Goal: Task Accomplishment & Management: Manage account settings

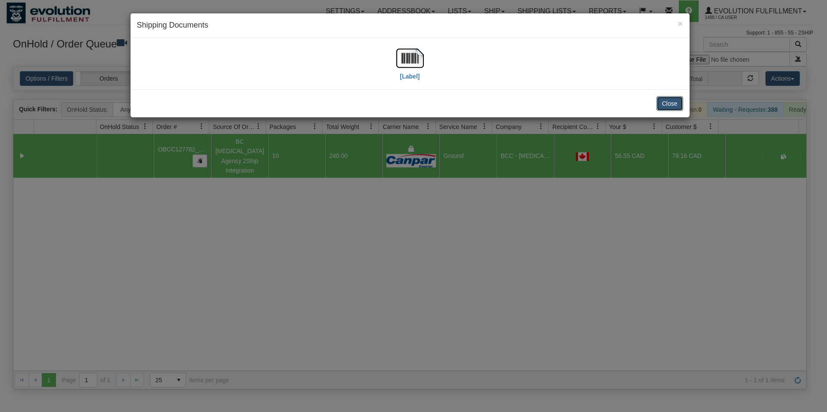
click at [660, 108] on button "Close" at bounding box center [670, 103] width 27 height 15
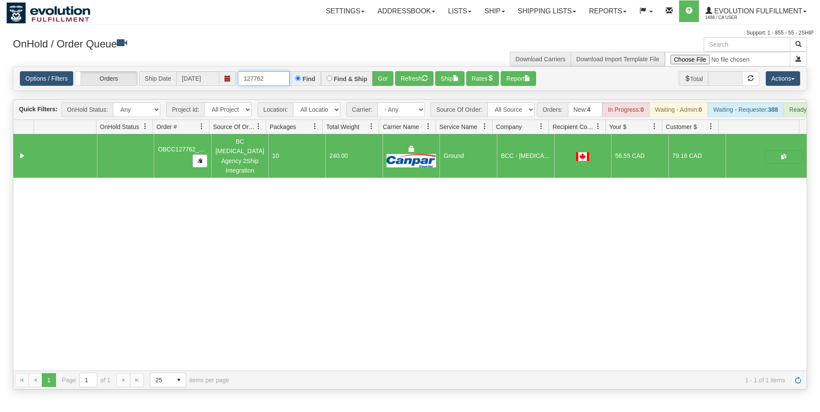
drag, startPoint x: 281, startPoint y: 78, endPoint x: 12, endPoint y: 35, distance: 272.3
click at [238, 71] on input "127762" at bounding box center [264, 78] width 52 height 15
type input "27183"
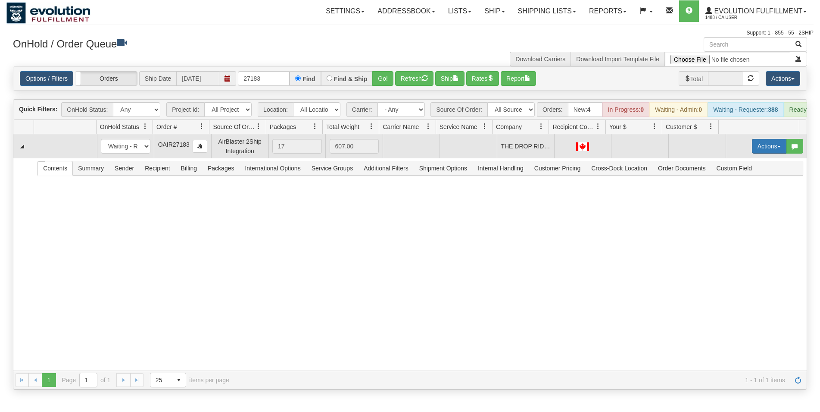
click at [759, 153] on button "Actions" at bounding box center [769, 146] width 34 height 15
click at [749, 168] on link "Open" at bounding box center [751, 162] width 69 height 11
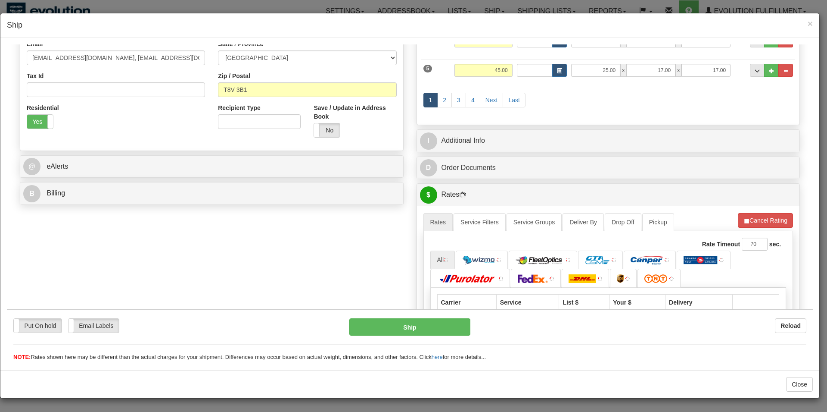
scroll to position [239, 0]
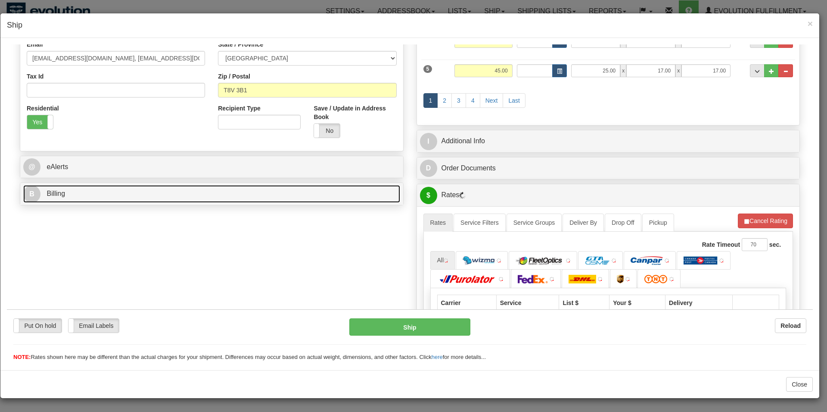
click at [88, 196] on link "B Billing" at bounding box center [211, 193] width 377 height 18
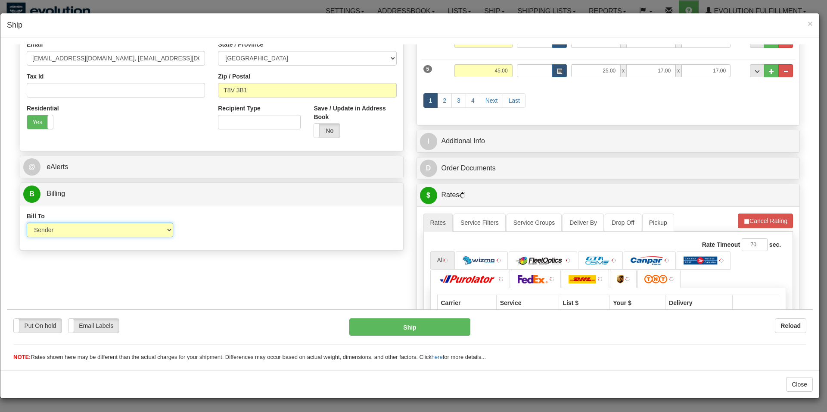
select select "3"
click option "Third Party" at bounding box center [7, 44] width 0 height 0
click at [193, 234] on input "Account" at bounding box center [259, 229] width 147 height 15
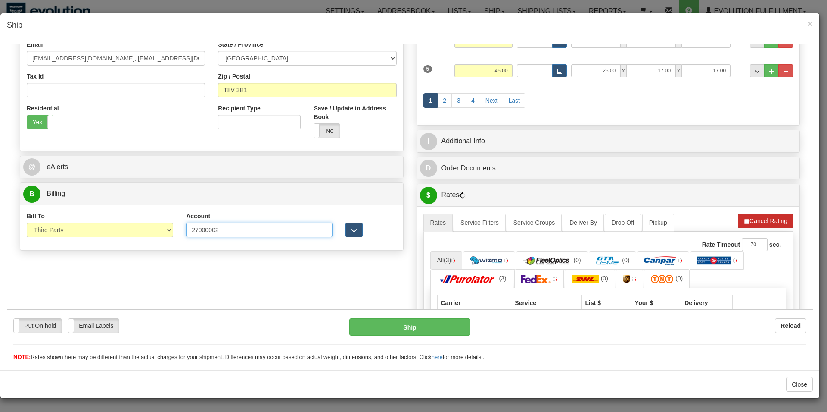
type input "27000002"
click at [741, 215] on button "Cancel Rating" at bounding box center [765, 220] width 55 height 15
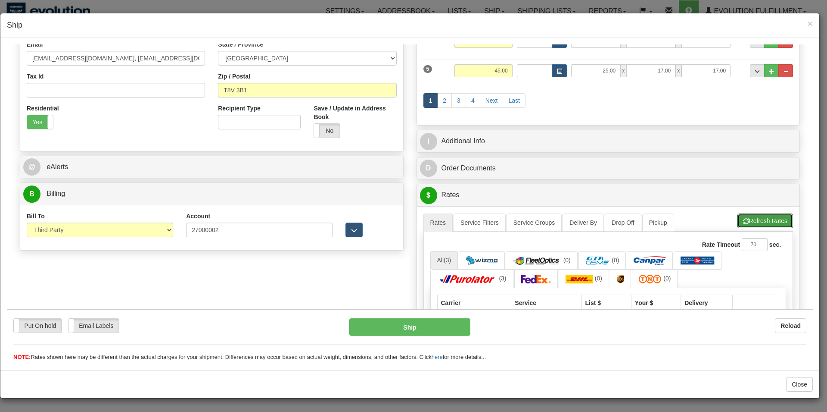
click at [741, 215] on button "Refresh Rates" at bounding box center [766, 220] width 56 height 15
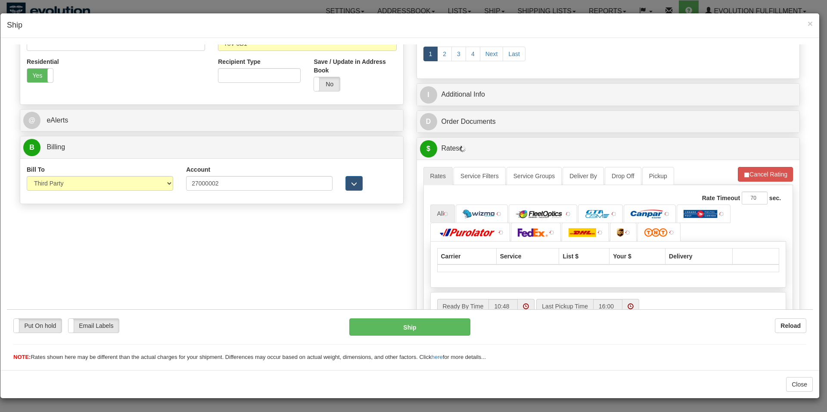
scroll to position [371, 0]
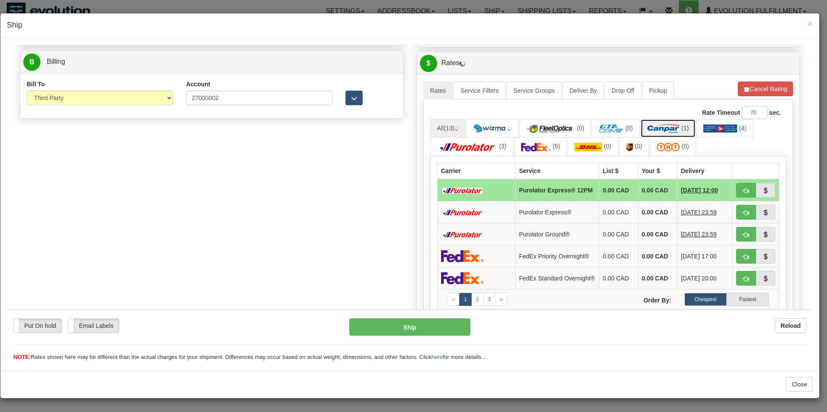
click at [682, 127] on span "(1)" at bounding box center [685, 127] width 7 height 7
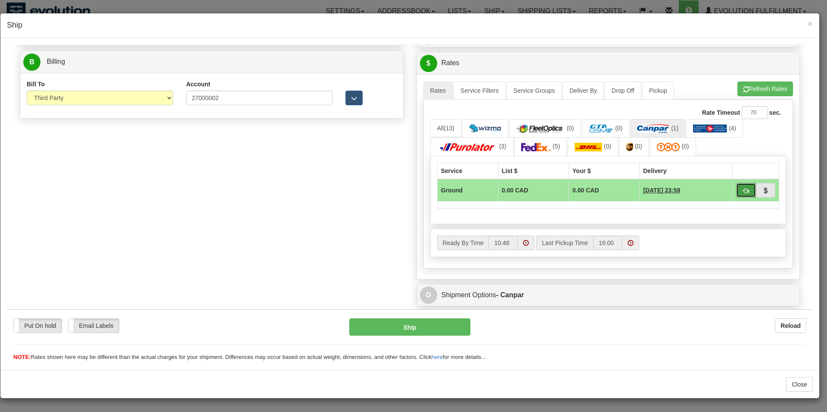
click at [737, 196] on button "button" at bounding box center [746, 189] width 20 height 15
type input "1"
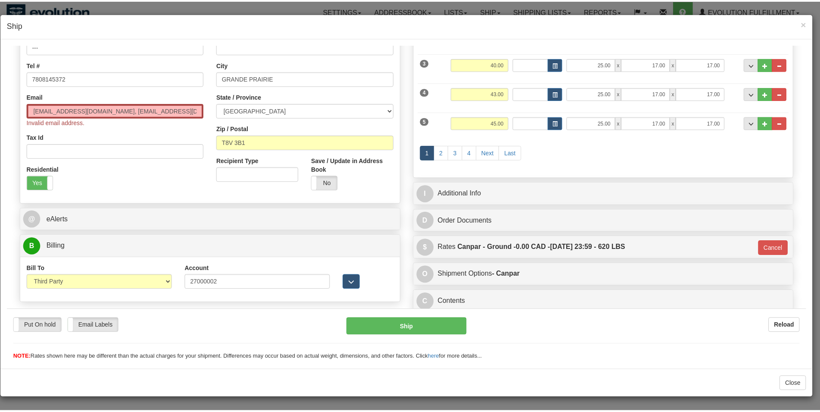
scroll to position [188, 0]
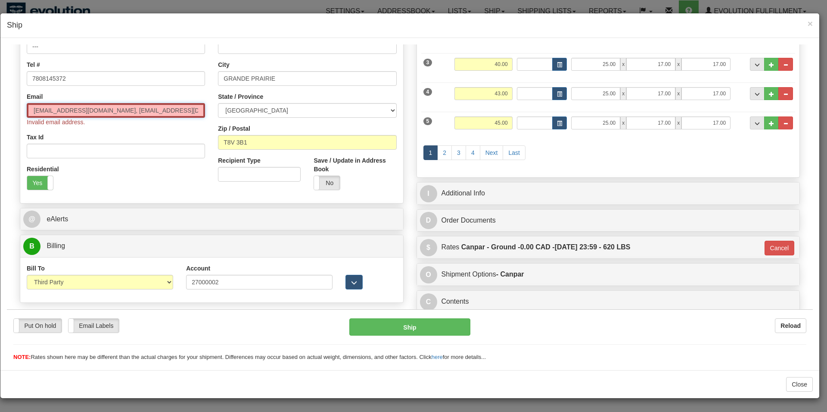
drag, startPoint x: 102, startPoint y: 107, endPoint x: 196, endPoint y: 114, distance: 94.2
click at [196, 114] on input "info@thedroprideshop.com, miked@thedroprideshop.com" at bounding box center [116, 110] width 178 height 15
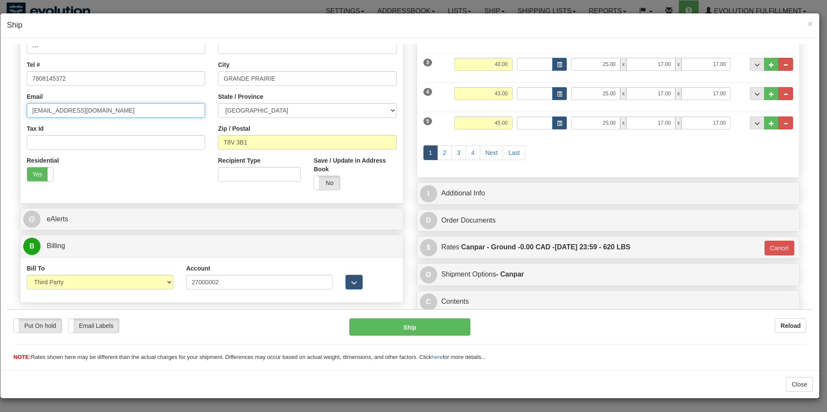
type input "info@thedroprideshop.com"
click at [44, 318] on div "Put On hold Put On hold New In Progress Waiting - Admin Waiting - Requester Rea…" at bounding box center [410, 335] width 806 height 52
click at [44, 321] on label "Put On hold" at bounding box center [38, 325] width 48 height 14
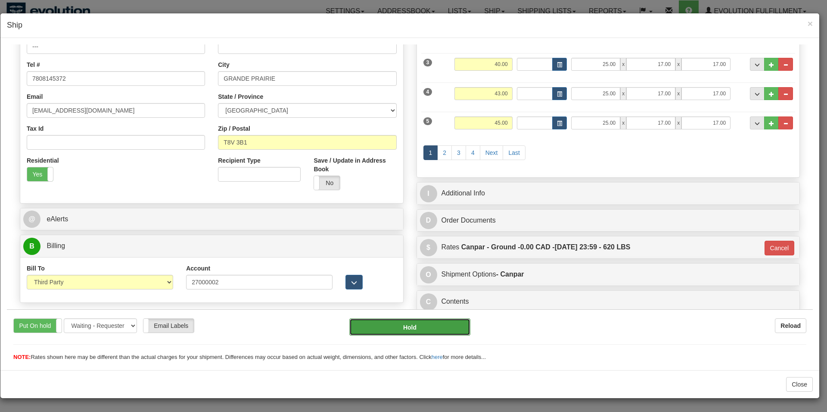
click at [423, 330] on button "Hold" at bounding box center [410, 326] width 122 height 17
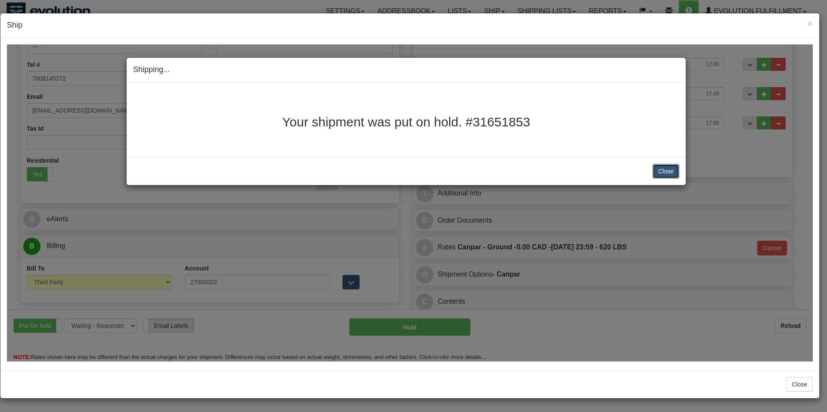
click at [667, 170] on button "Close" at bounding box center [666, 170] width 27 height 15
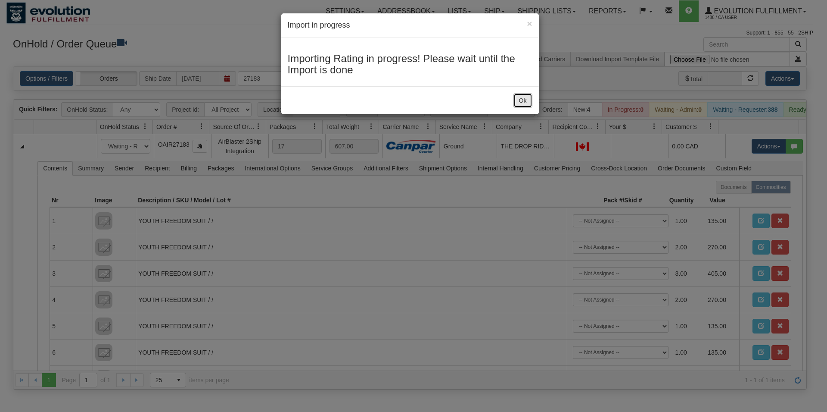
click at [529, 98] on button "Ok" at bounding box center [523, 100] width 19 height 15
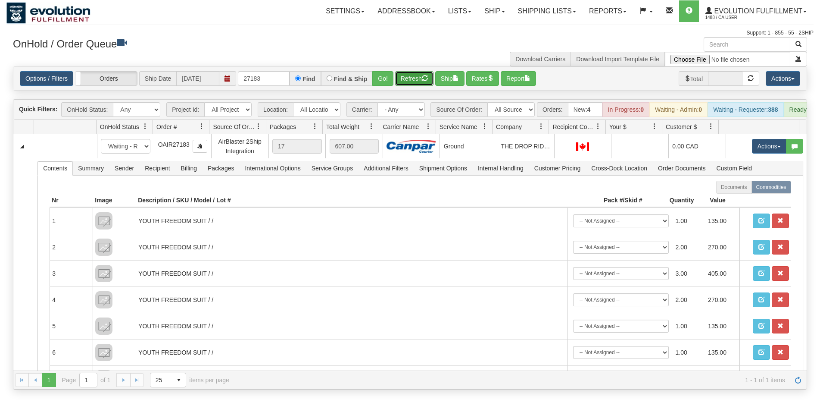
click at [403, 82] on button "Refresh" at bounding box center [414, 78] width 38 height 15
click at [490, 7] on link "Ship" at bounding box center [494, 11] width 33 height 22
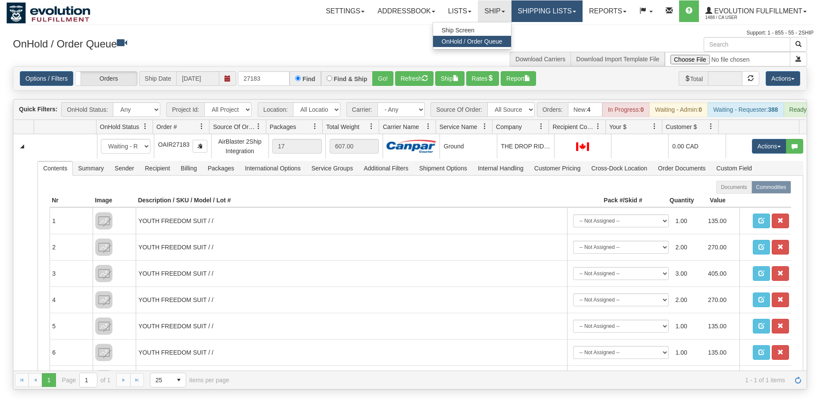
click at [529, 10] on link "Shipping lists" at bounding box center [547, 11] width 71 height 22
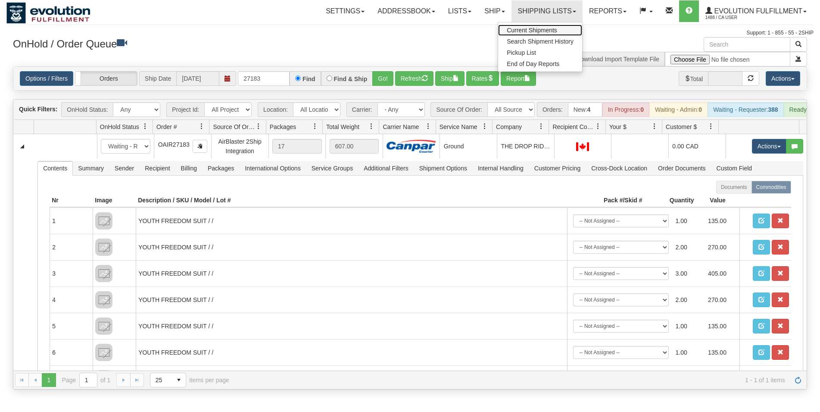
click at [525, 27] on span "Current Shipments" at bounding box center [532, 30] width 50 height 7
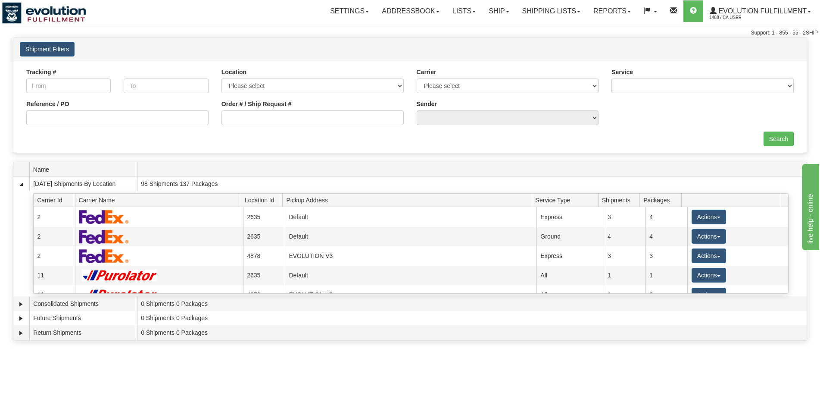
click at [268, 119] on input "Order # / Ship Request #" at bounding box center [312, 117] width 182 height 15
type input "1653315"
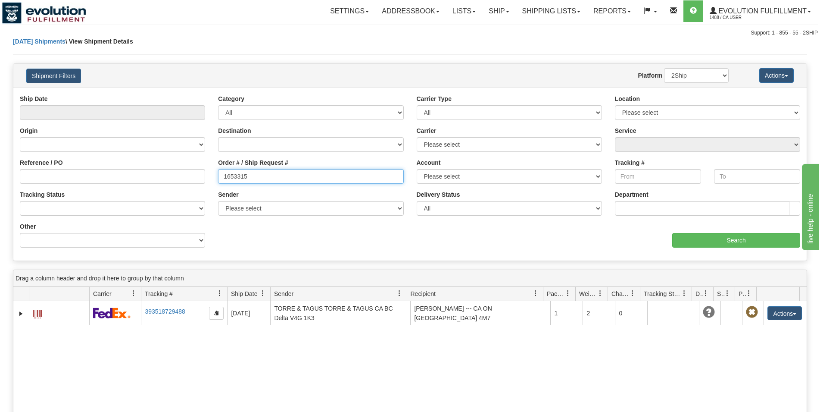
drag, startPoint x: 270, startPoint y: 178, endPoint x: 186, endPoint y: 156, distance: 86.2
click at [218, 169] on input "1653315" at bounding box center [310, 176] width 185 height 15
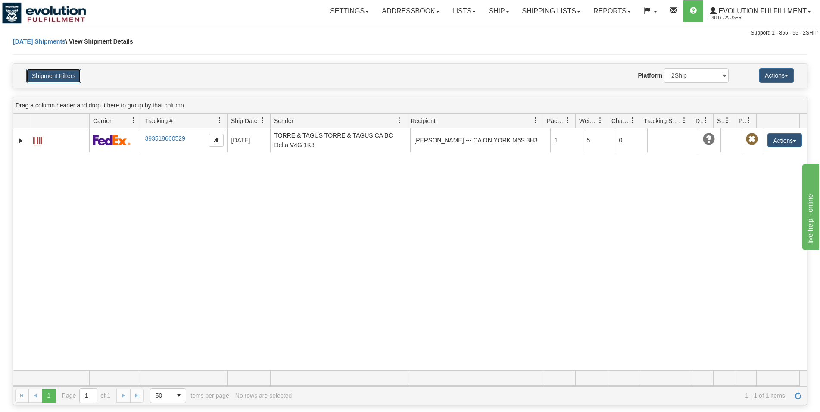
click at [70, 76] on button "Shipment Filters" at bounding box center [53, 76] width 55 height 15
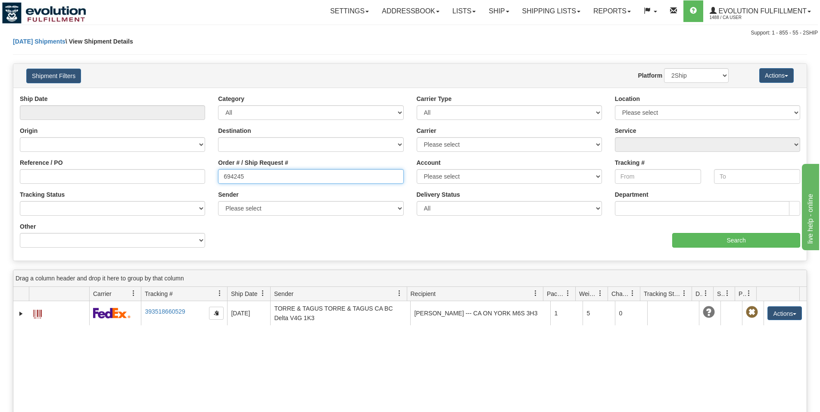
drag, startPoint x: 248, startPoint y: 177, endPoint x: 75, endPoint y: 152, distance: 174.7
click at [218, 169] on input "694245" at bounding box center [310, 176] width 185 height 15
type input "9095457"
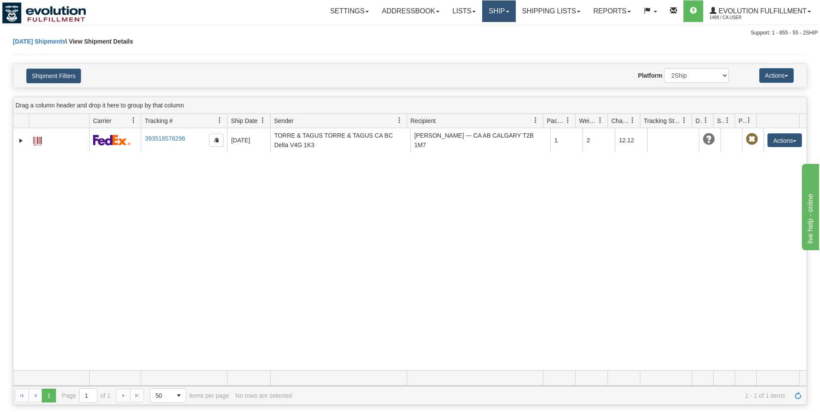
click at [486, 15] on link "Ship" at bounding box center [498, 11] width 33 height 22
click at [487, 41] on span "OnHold / Order Queue" at bounding box center [476, 41] width 61 height 7
